Goal: Navigation & Orientation: Find specific page/section

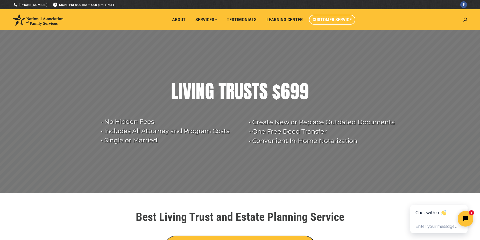
click at [337, 19] on span "Customer Service" at bounding box center [332, 20] width 39 height 6
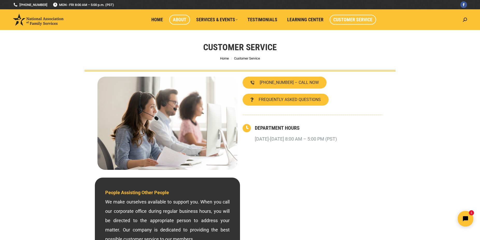
click at [183, 17] on span "About" at bounding box center [179, 20] width 13 height 6
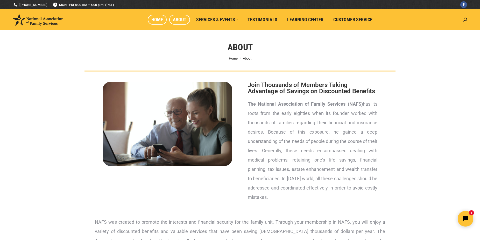
click at [159, 19] on span "Home" at bounding box center [157, 20] width 12 height 6
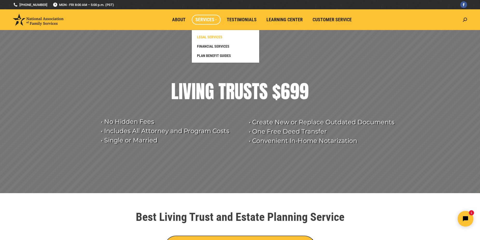
click at [216, 38] on span "LEGAL SERVICES" at bounding box center [209, 37] width 25 height 5
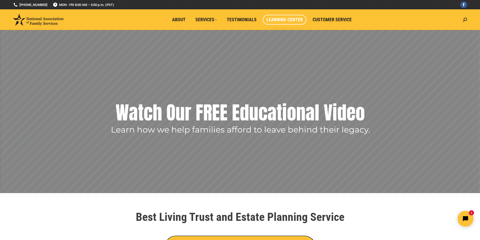
click at [293, 18] on span "Learning Center" at bounding box center [285, 20] width 36 height 6
click at [288, 18] on span "Learning Center" at bounding box center [285, 20] width 36 height 6
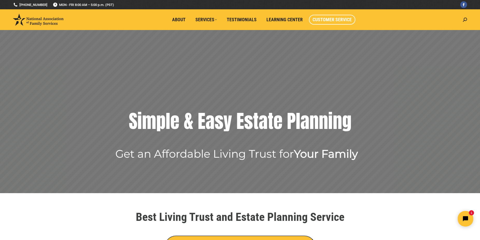
click at [333, 20] on span "Customer Service" at bounding box center [332, 20] width 39 height 6
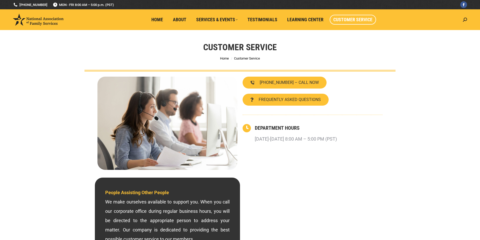
scroll to position [79, 0]
